Goal: Information Seeking & Learning: Check status

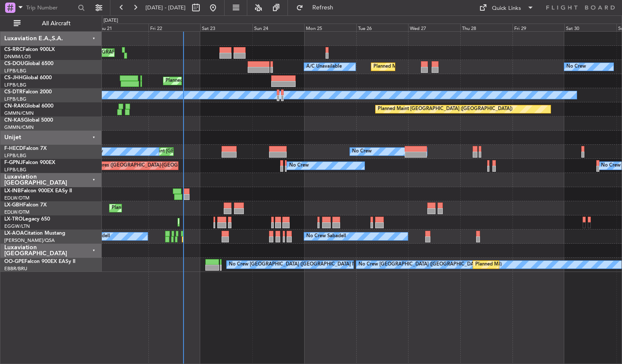
click at [280, 336] on div "Planned Maint [GEOGRAPHIC_DATA] ([GEOGRAPHIC_DATA]) Planned Maint [GEOGRAPHIC_D…" at bounding box center [362, 197] width 521 height 333
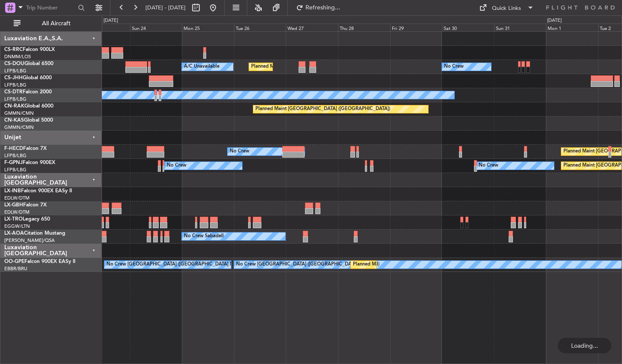
click at [332, 304] on div "Planned Maint [GEOGRAPHIC_DATA] ([GEOGRAPHIC_DATA]) Planned Maint [GEOGRAPHIC_D…" at bounding box center [362, 197] width 521 height 333
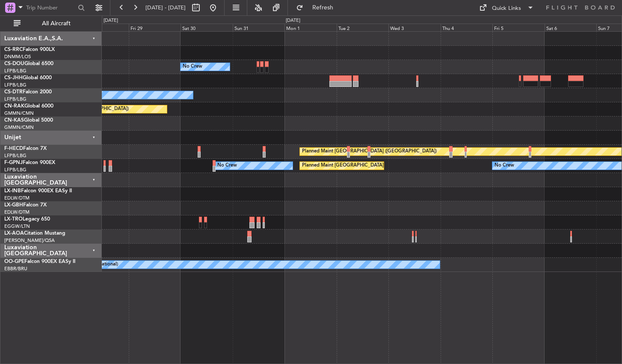
click at [254, 301] on div "No Crew Planned Maint [GEOGRAPHIC_DATA] ([GEOGRAPHIC_DATA]) A/C Unavailable No …" at bounding box center [362, 197] width 521 height 333
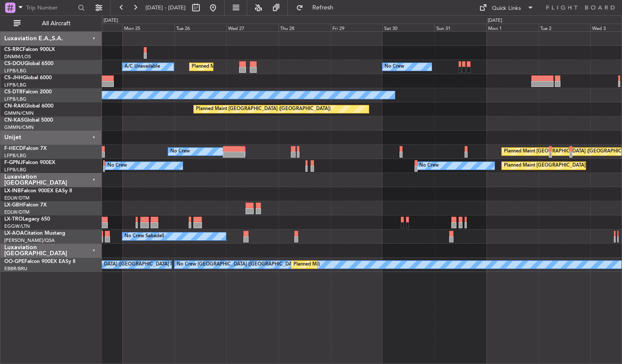
click at [476, 300] on div "No Crew Planned Maint [GEOGRAPHIC_DATA] ([GEOGRAPHIC_DATA]) A/C Unavailable Pla…" at bounding box center [362, 197] width 521 height 333
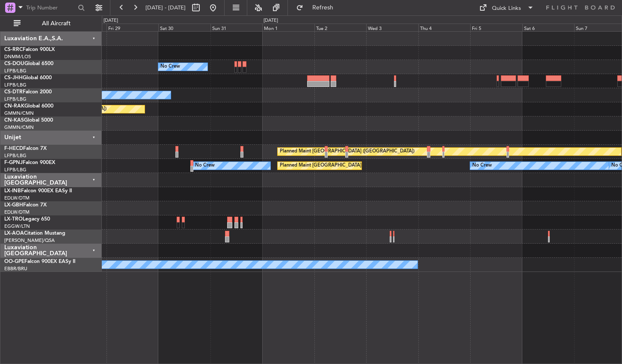
click at [251, 281] on div "No Crew Planned Maint [GEOGRAPHIC_DATA] ([GEOGRAPHIC_DATA]) No Crew Planned Mai…" at bounding box center [362, 197] width 521 height 333
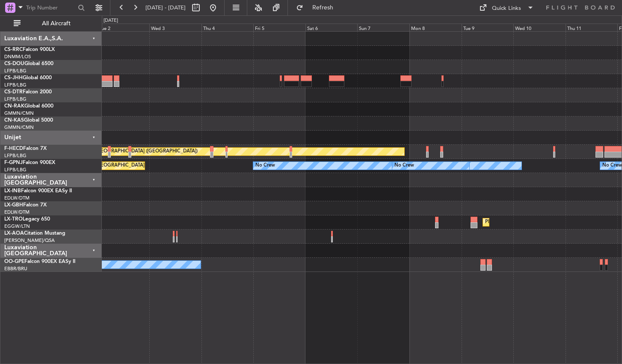
click at [293, 304] on div "No Crew Planned Maint [GEOGRAPHIC_DATA] ([GEOGRAPHIC_DATA]) Planned Maint [GEOG…" at bounding box center [362, 197] width 521 height 333
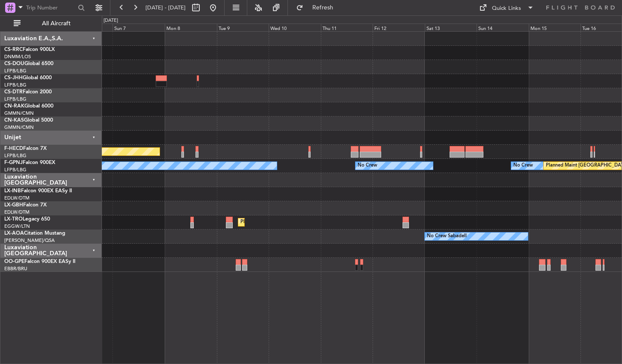
click at [362, 310] on div "Planned Maint [GEOGRAPHIC_DATA] ([GEOGRAPHIC_DATA]) No Crew No Crew No Crew No …" at bounding box center [362, 197] width 521 height 333
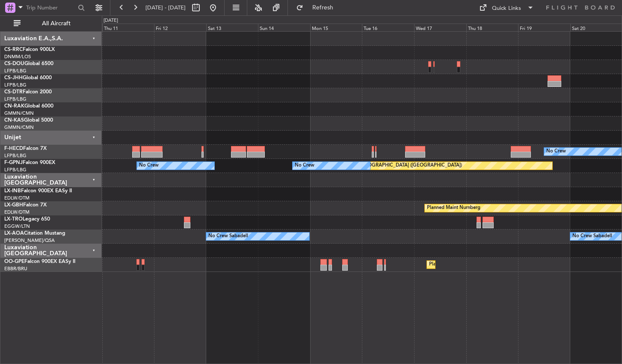
click at [280, 317] on div "Planned Maint Casablanca ([PERSON_NAME] Intl) No Crew Planned Maint [GEOGRAPHIC…" at bounding box center [362, 197] width 521 height 333
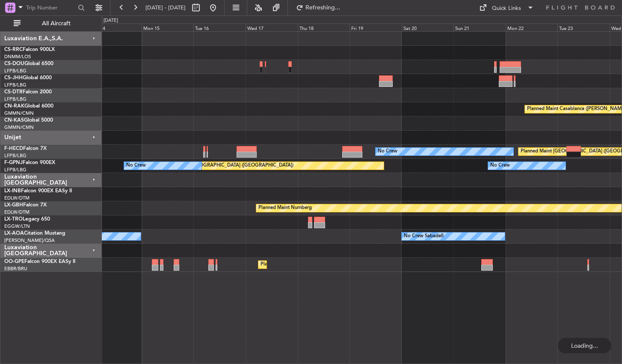
click at [348, 318] on div "Planned Maint Casablanca ([PERSON_NAME] Intl) No Crew Planned Maint [GEOGRAPHIC…" at bounding box center [362, 197] width 521 height 333
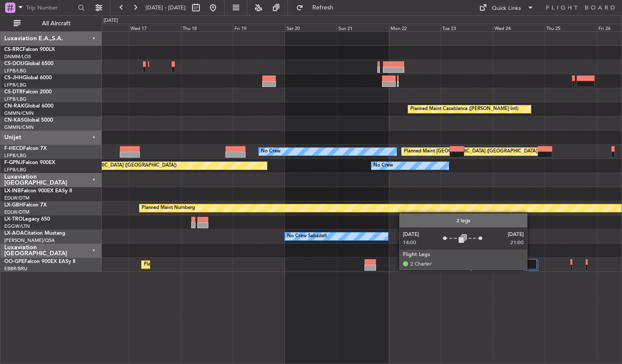
click at [531, 269] on div at bounding box center [530, 264] width 14 height 10
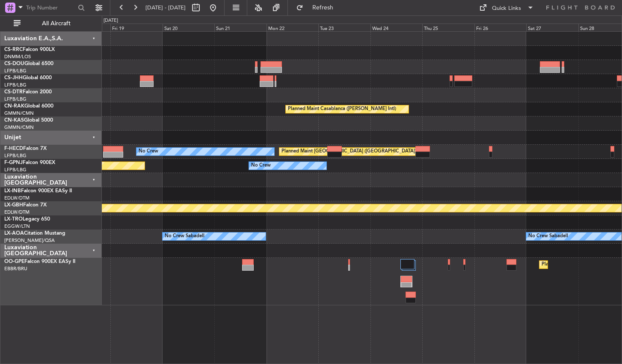
click at [217, 297] on div "Planned Maint [GEOGRAPHIC_DATA] ([GEOGRAPHIC_DATA] National) Planned Maint [GEO…" at bounding box center [362, 282] width 520 height 48
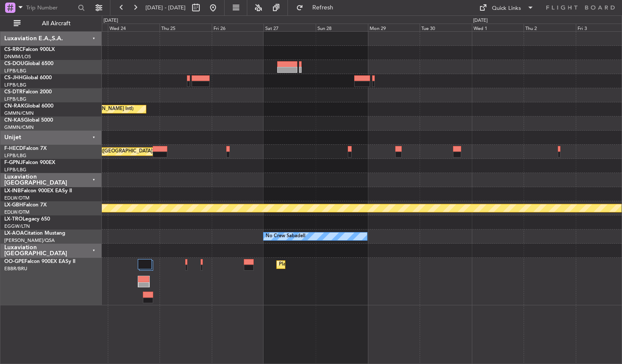
click at [148, 305] on div "Planned Maint Casablanca ([PERSON_NAME] Intl) Planned Maint [GEOGRAPHIC_DATA] (…" at bounding box center [362, 197] width 521 height 333
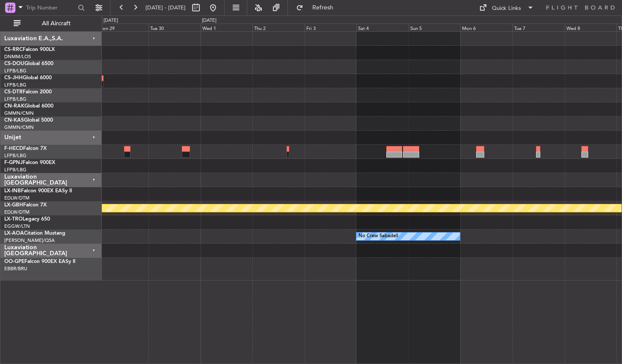
click at [228, 289] on div "Planned Maint Nurnberg No Crew Sabadell No Crew Sabadell Planned Maint [GEOGRAP…" at bounding box center [362, 197] width 521 height 333
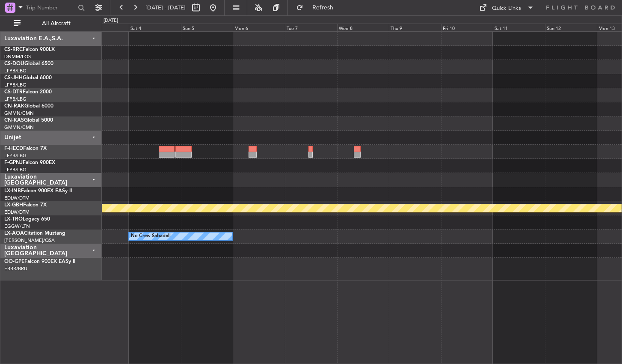
click at [570, 304] on div "Planned Maint Nurnberg No Crew Sabadell" at bounding box center [362, 197] width 521 height 333
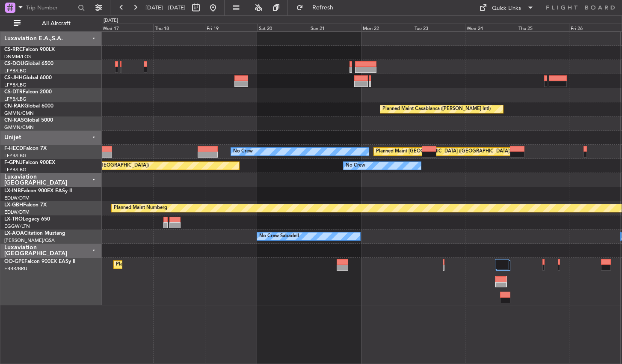
click at [479, 316] on div "Planned Maint Casablanca ([PERSON_NAME] Intl) Planned Maint [GEOGRAPHIC_DATA] (…" at bounding box center [362, 197] width 521 height 333
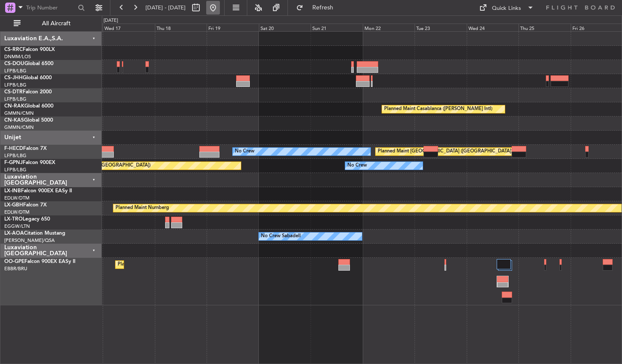
click at [220, 10] on button at bounding box center [213, 8] width 14 height 14
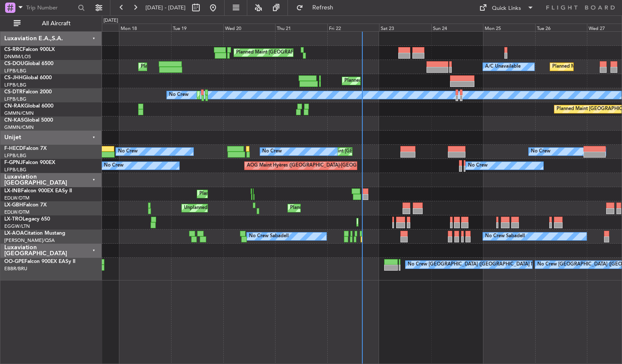
click at [247, 329] on div "Planned Maint [GEOGRAPHIC_DATA] ([GEOGRAPHIC_DATA]) Planned Maint [GEOGRAPHIC_D…" at bounding box center [362, 197] width 521 height 333
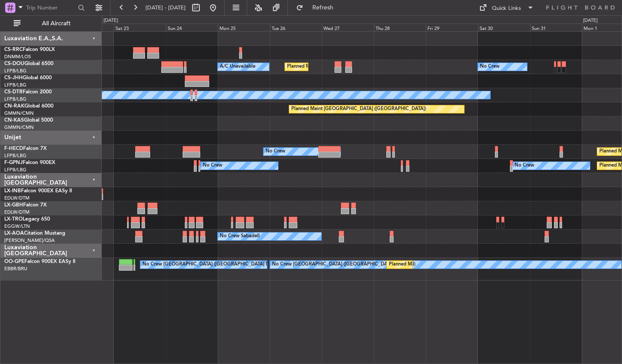
click at [267, 320] on div "Planned Maint [GEOGRAPHIC_DATA] ([GEOGRAPHIC_DATA]) Planned Maint [GEOGRAPHIC_D…" at bounding box center [362, 197] width 521 height 333
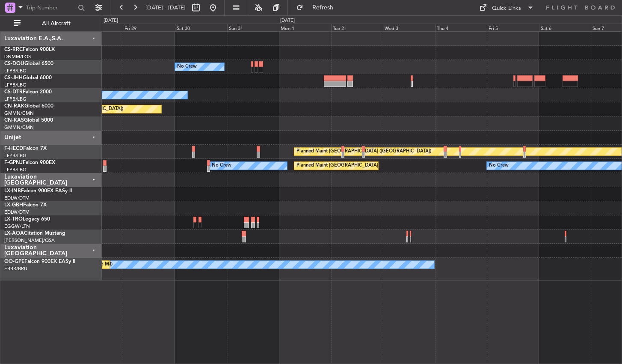
click at [244, 306] on div "No Crew Planned Maint [GEOGRAPHIC_DATA] ([GEOGRAPHIC_DATA]) No Crew Planned Mai…" at bounding box center [362, 197] width 521 height 333
